Goal: Transaction & Acquisition: Purchase product/service

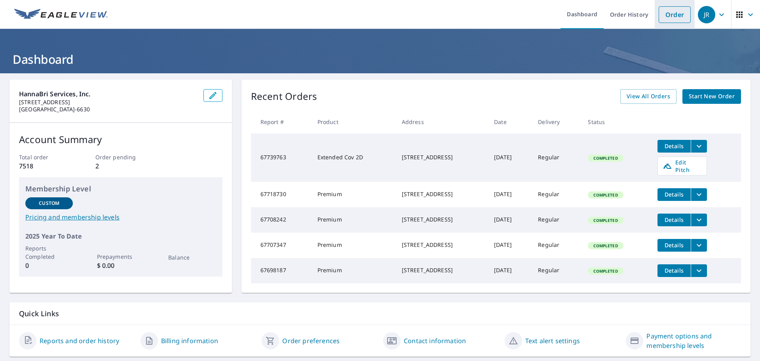
click at [660, 10] on link "Order" at bounding box center [675, 14] width 32 height 17
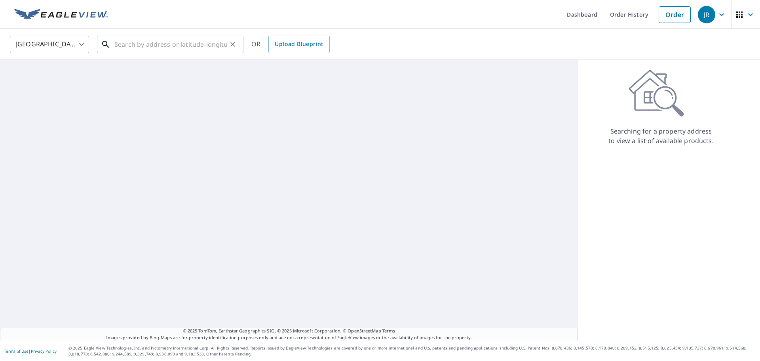
click at [124, 47] on input "text" at bounding box center [170, 44] width 113 height 22
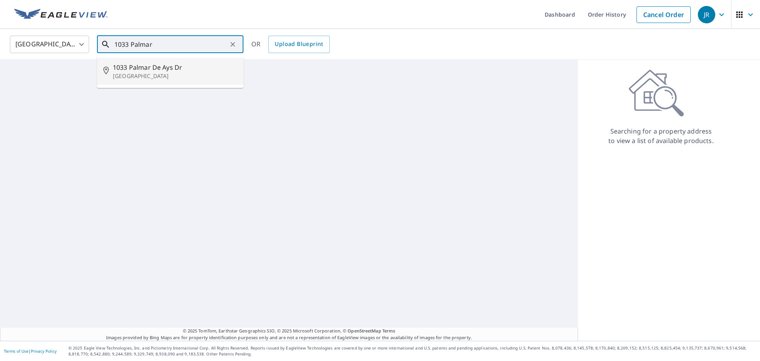
click at [122, 68] on span "1033 Palmar De Ays Dr" at bounding box center [175, 67] width 124 height 9
type input "[STREET_ADDRESS][PERSON_NAME]"
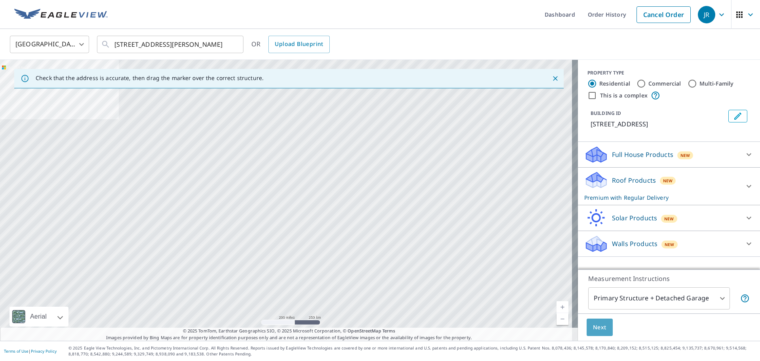
click at [593, 328] on span "Next" at bounding box center [599, 327] width 13 height 10
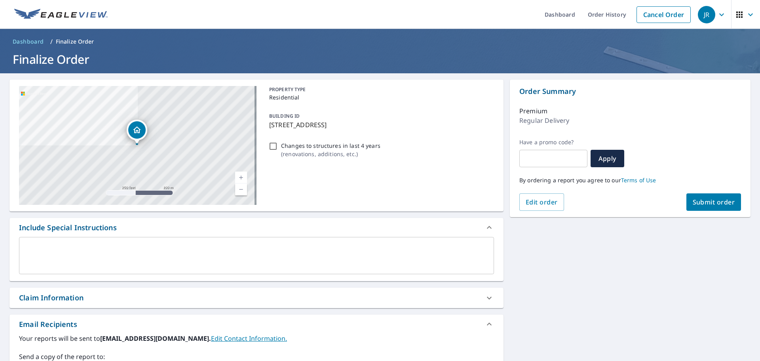
click at [269, 147] on input "Changes to structures in last 4 years ( renovations, additions, etc. )" at bounding box center [272, 145] width 9 height 9
checkbox input "true"
click at [711, 204] on span "Submit order" at bounding box center [714, 202] width 42 height 9
